Goal: Task Accomplishment & Management: Manage account settings

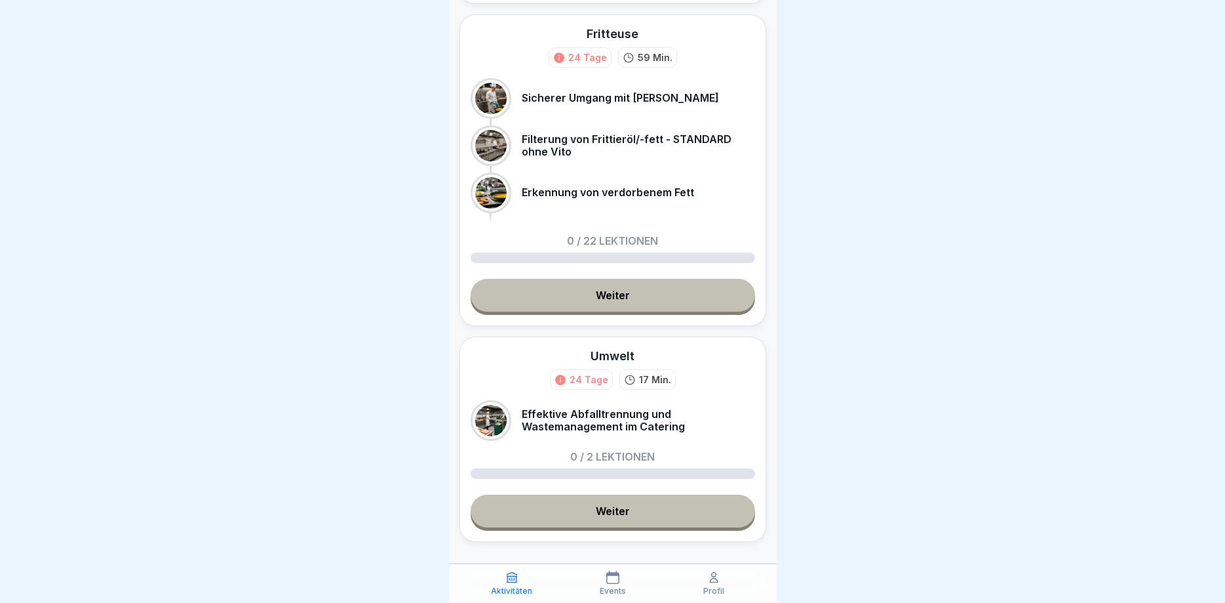
scroll to position [1146, 0]
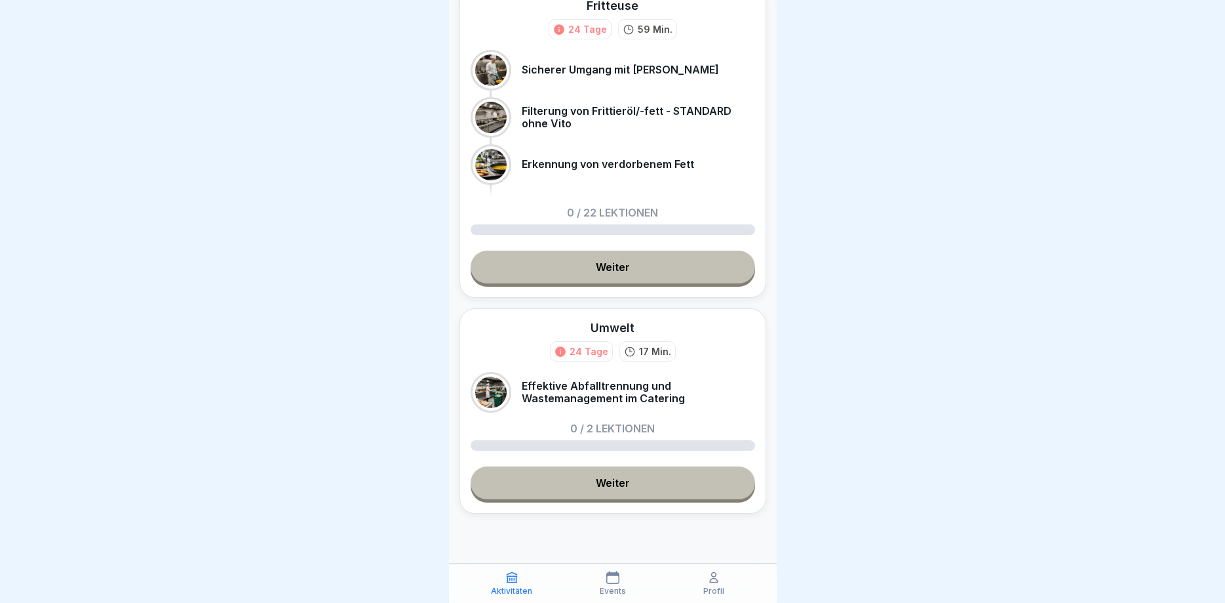
click at [717, 584] on icon at bounding box center [713, 576] width 13 height 13
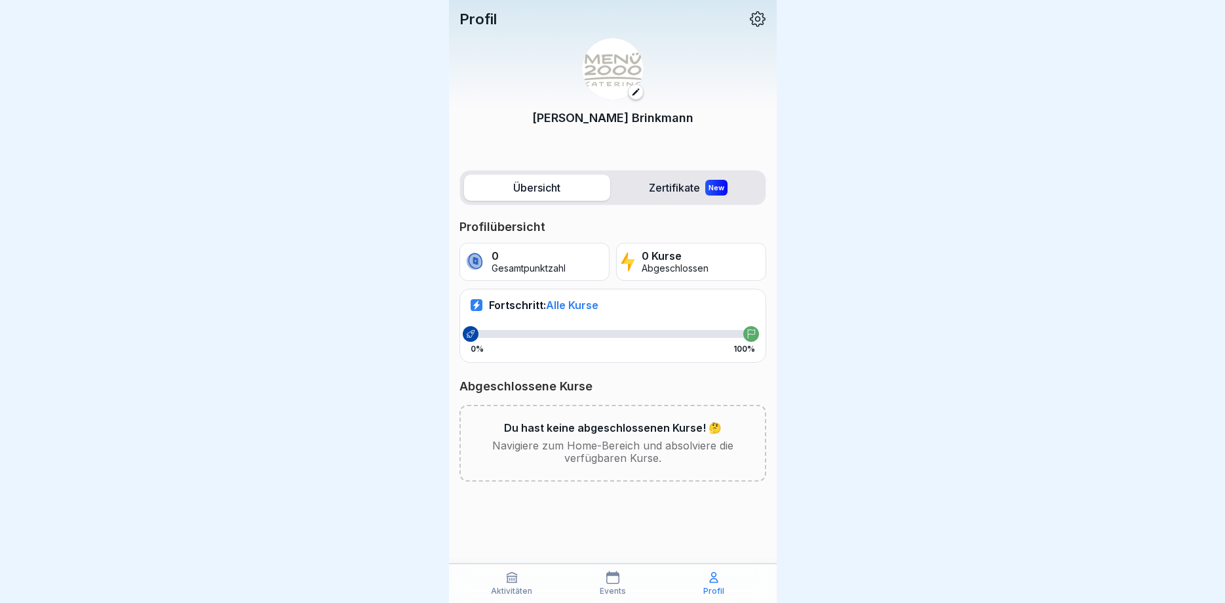
click at [611, 577] on icon at bounding box center [612, 576] width 13 height 13
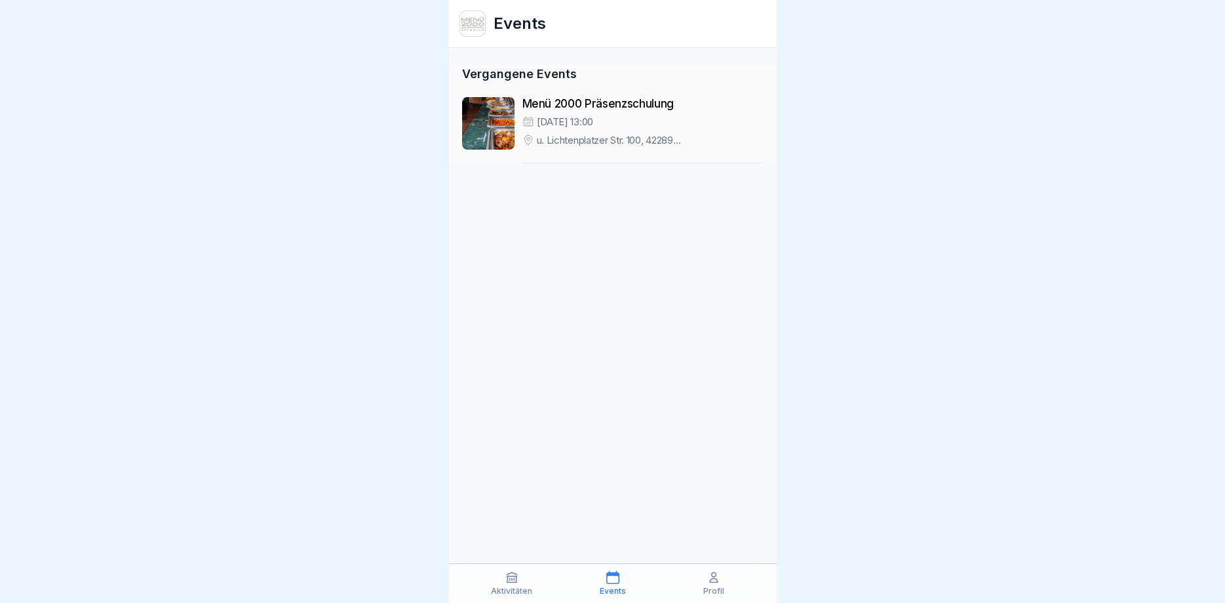
click at [525, 582] on div "Aktivitäten" at bounding box center [512, 582] width 94 height 25
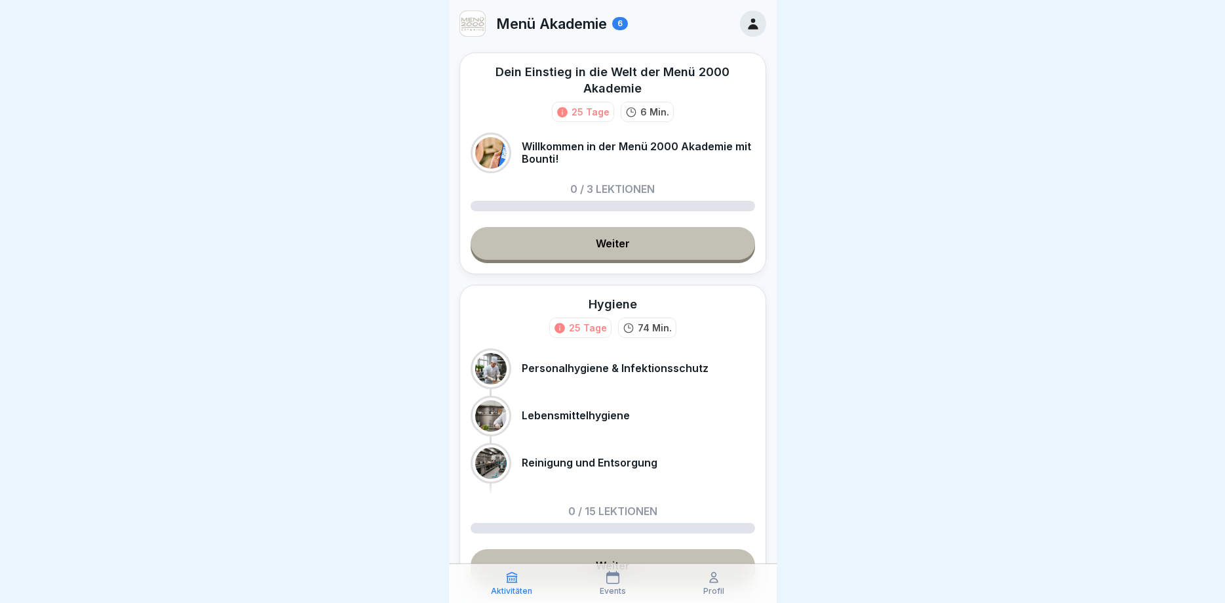
click at [613, 248] on link "Weiter" at bounding box center [613, 243] width 285 height 33
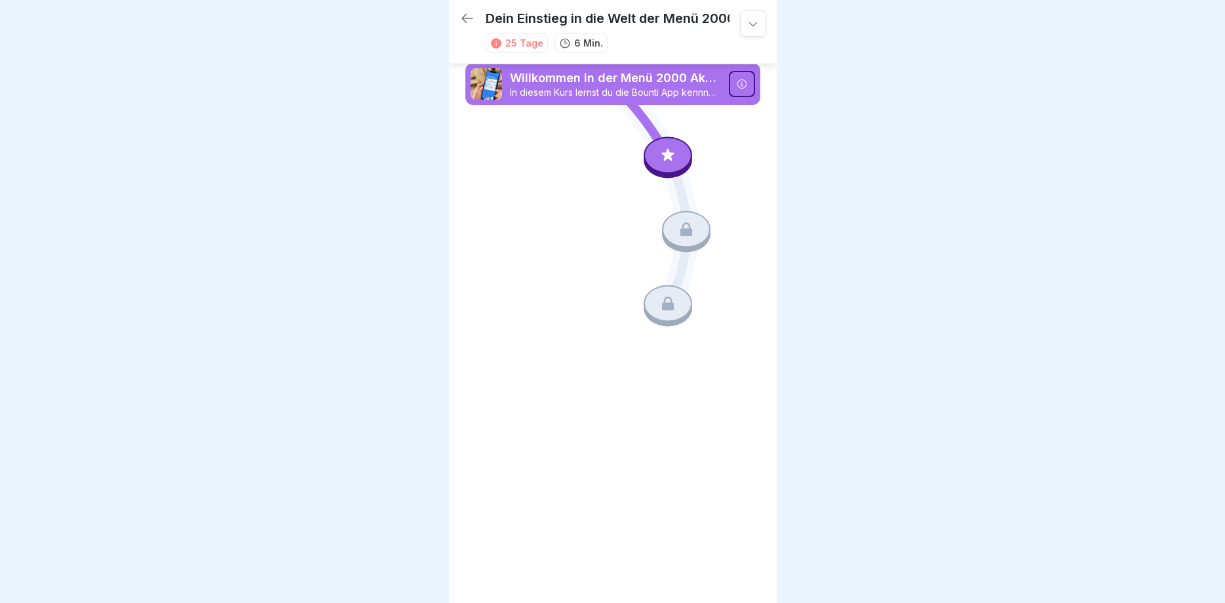
click at [754, 22] on icon at bounding box center [753, 23] width 13 height 13
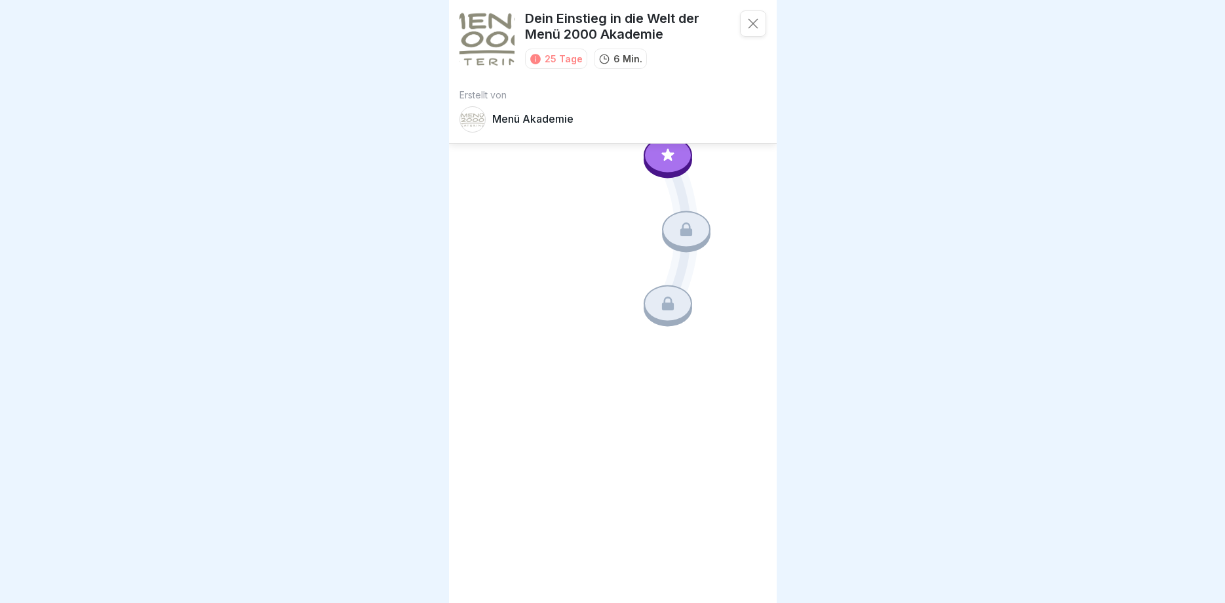
click at [754, 22] on icon at bounding box center [753, 23] width 13 height 13
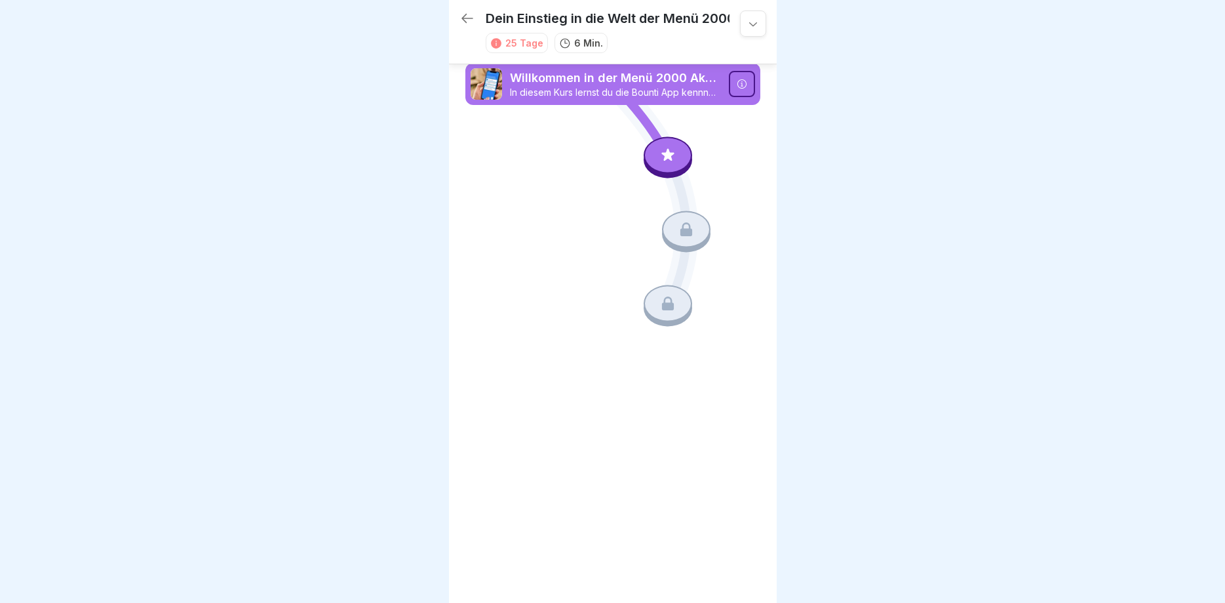
click at [467, 18] on icon at bounding box center [468, 18] width 12 height 9
click at [758, 10] on div at bounding box center [753, 23] width 26 height 26
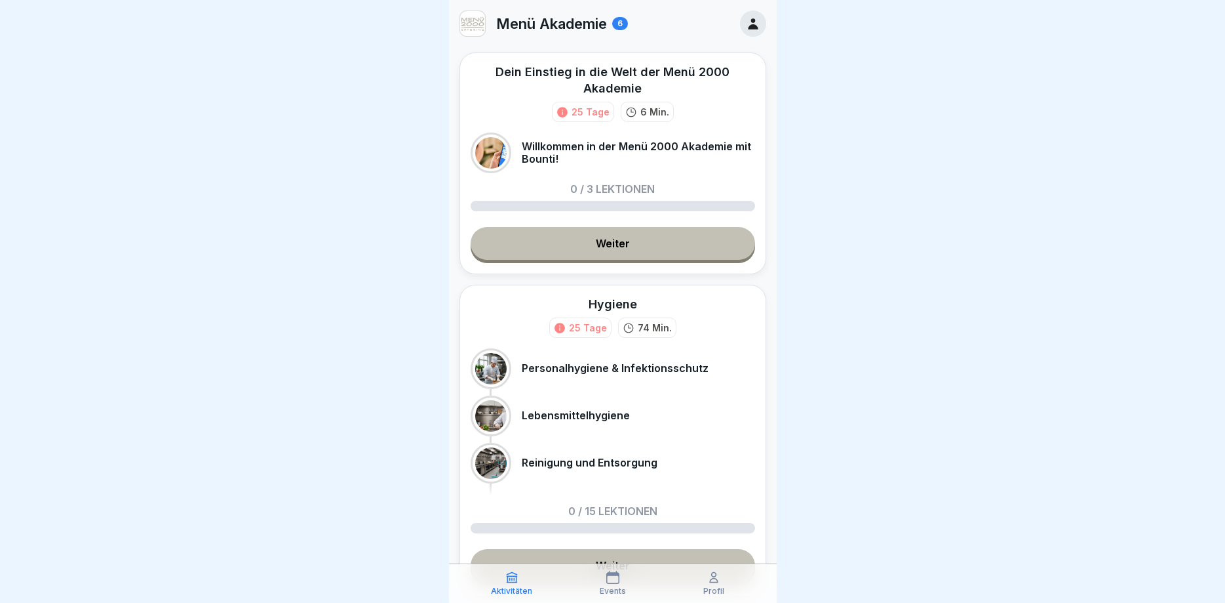
click at [759, 22] on icon at bounding box center [753, 23] width 14 height 14
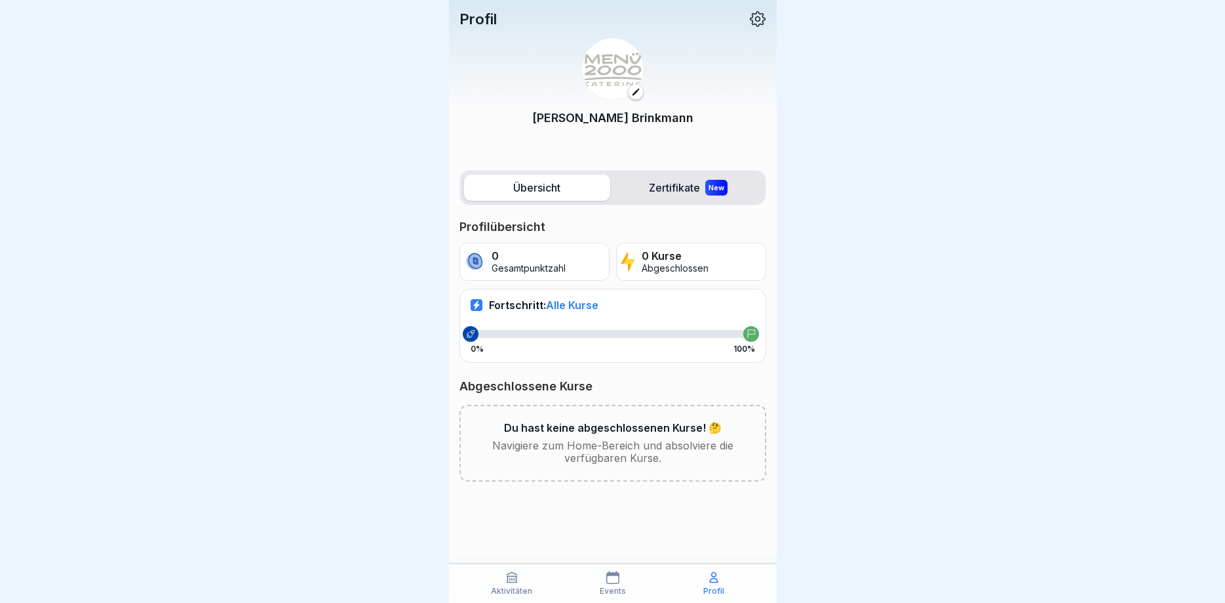
click at [612, 594] on p "Events" at bounding box center [613, 590] width 26 height 9
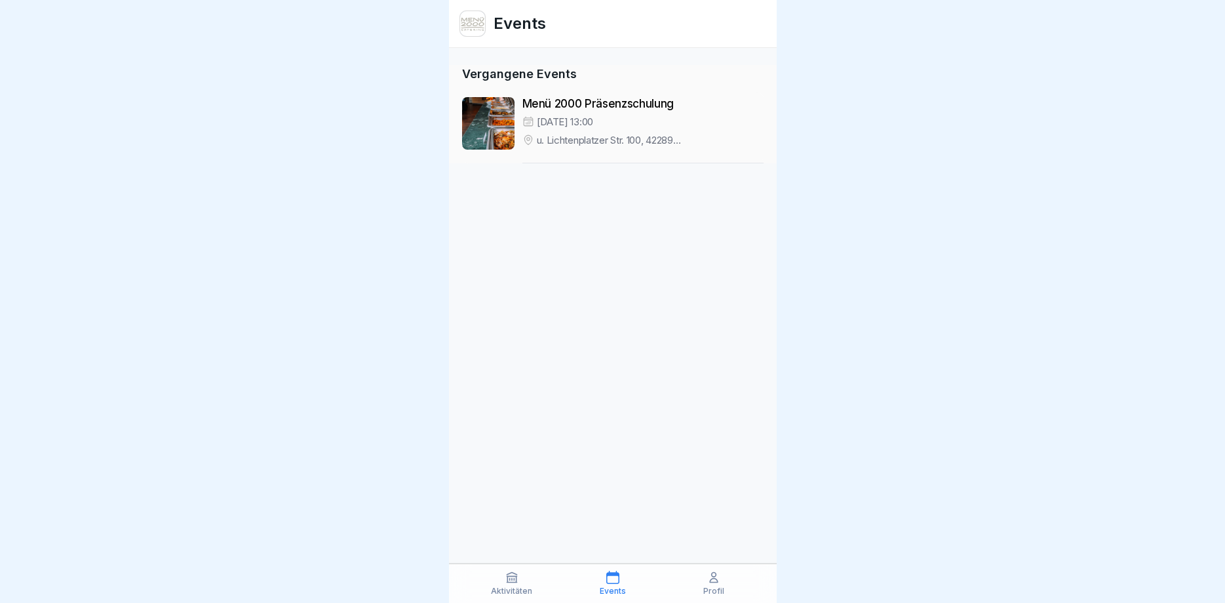
click at [535, 595] on div "Aktivitäten" at bounding box center [512, 582] width 94 height 25
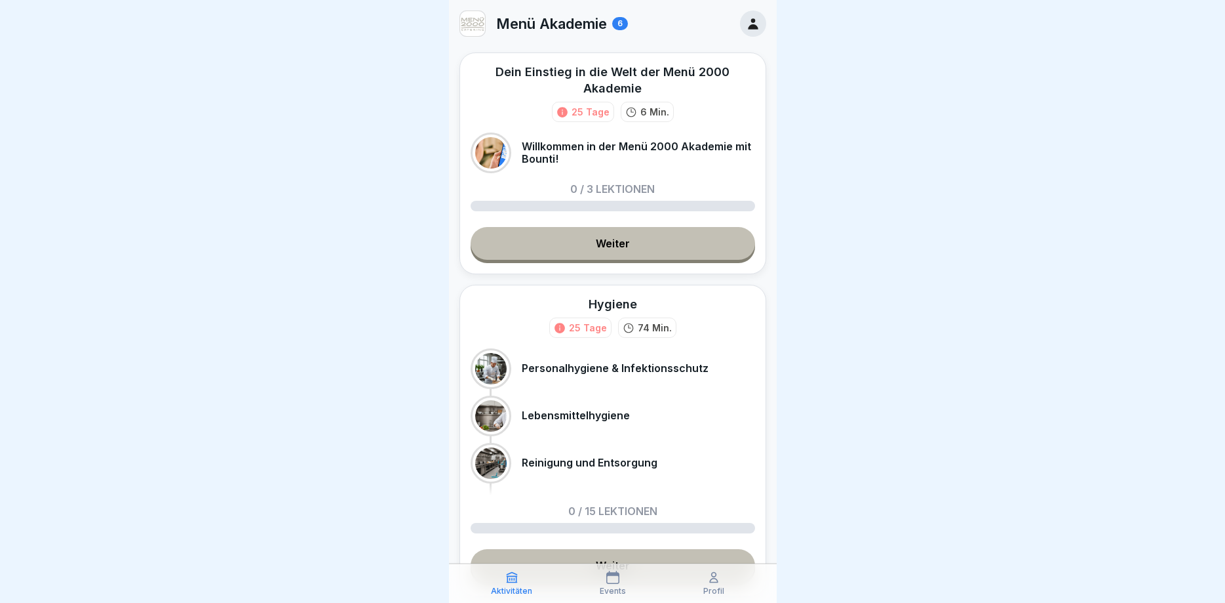
click at [520, 593] on p "Aktivitäten" at bounding box center [511, 590] width 41 height 9
click at [713, 584] on div "Profil" at bounding box center [714, 582] width 94 height 25
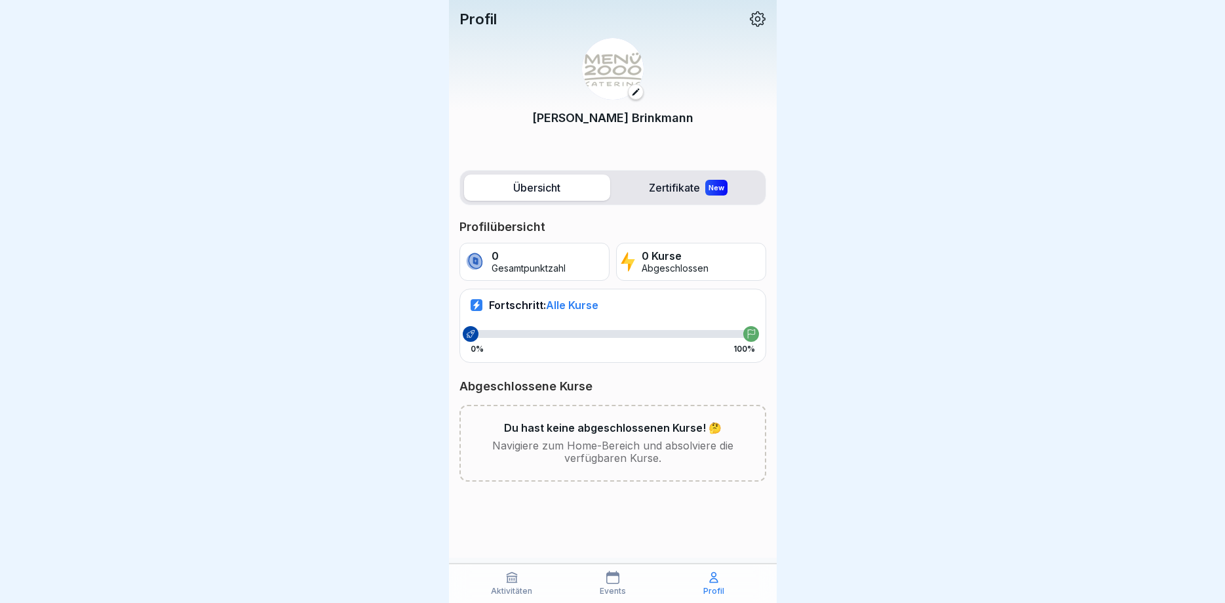
click at [761, 17] on icon at bounding box center [757, 18] width 17 height 17
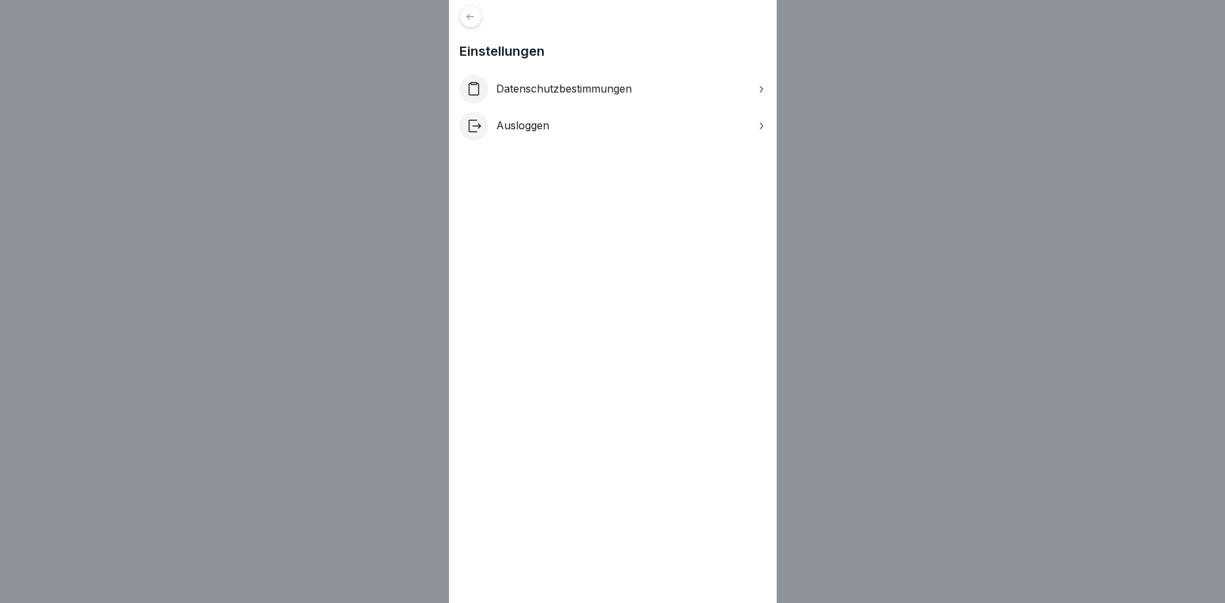
click at [467, 20] on icon at bounding box center [471, 17] width 10 height 10
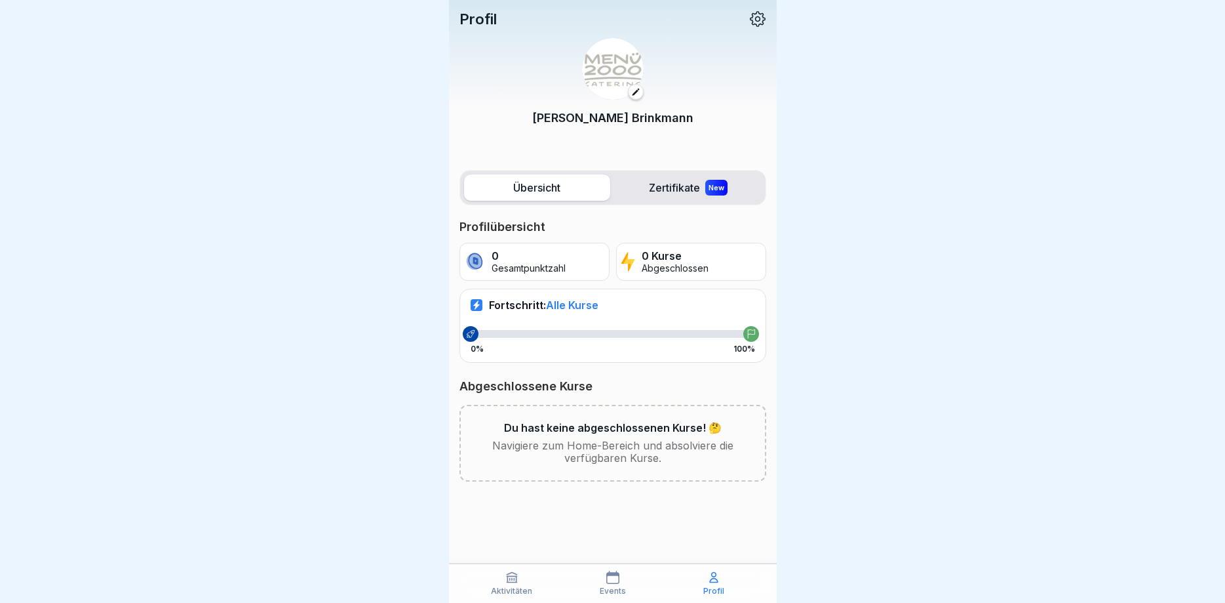
click at [481, 19] on p "Profil" at bounding box center [478, 18] width 37 height 17
click at [639, 97] on button at bounding box center [636, 92] width 16 height 16
click at [687, 189] on label "Zertifikate New" at bounding box center [689, 187] width 146 height 26
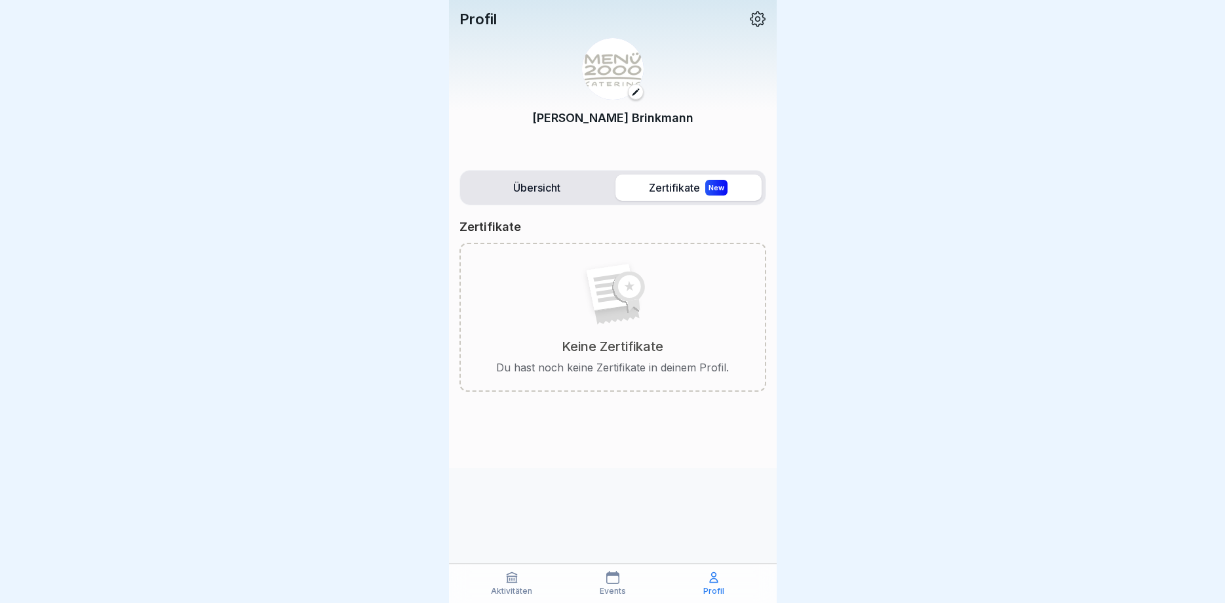
click at [525, 198] on label "Übersicht" at bounding box center [537, 187] width 146 height 26
